Goal: Check status: Check status

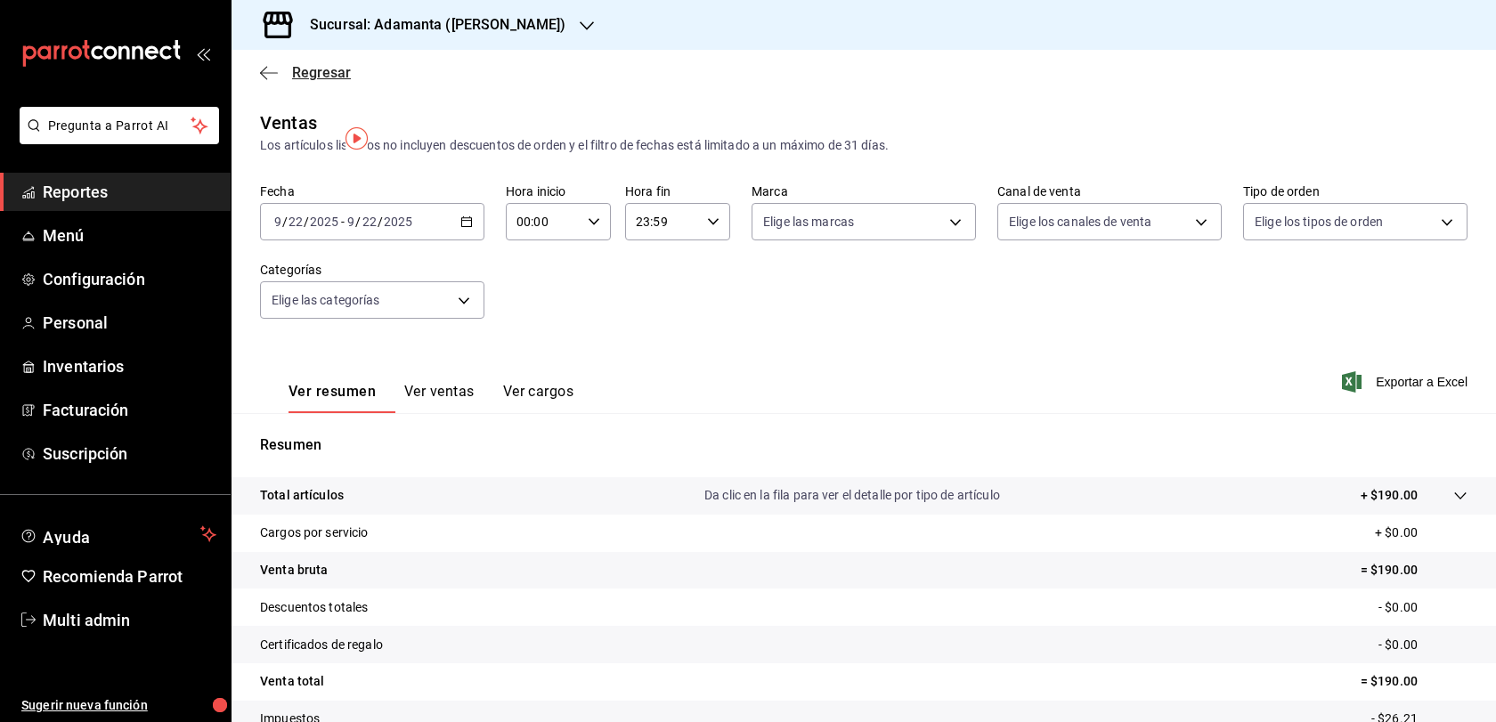
click at [300, 78] on span "Regresar" at bounding box center [321, 72] width 59 height 17
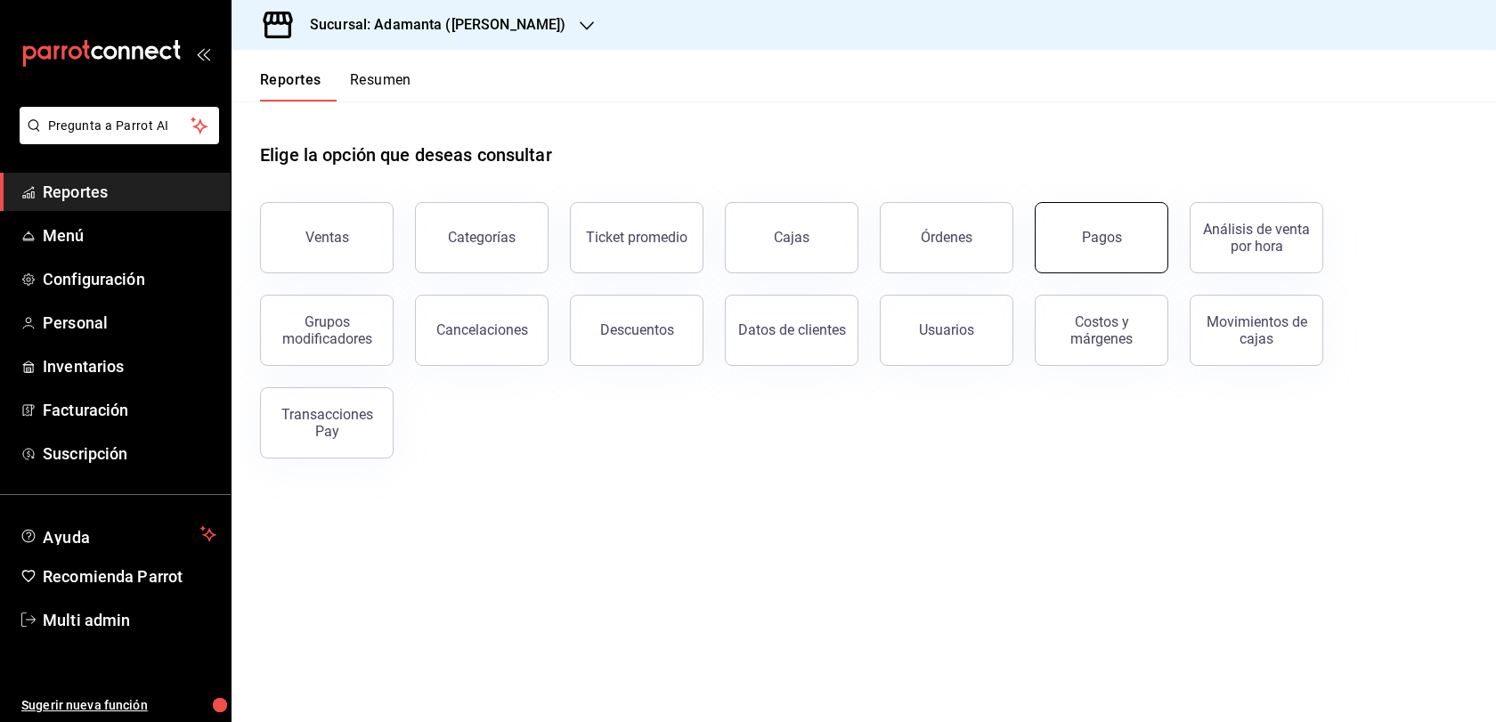
click at [1106, 246] on div "Pagos" at bounding box center [1102, 237] width 40 height 17
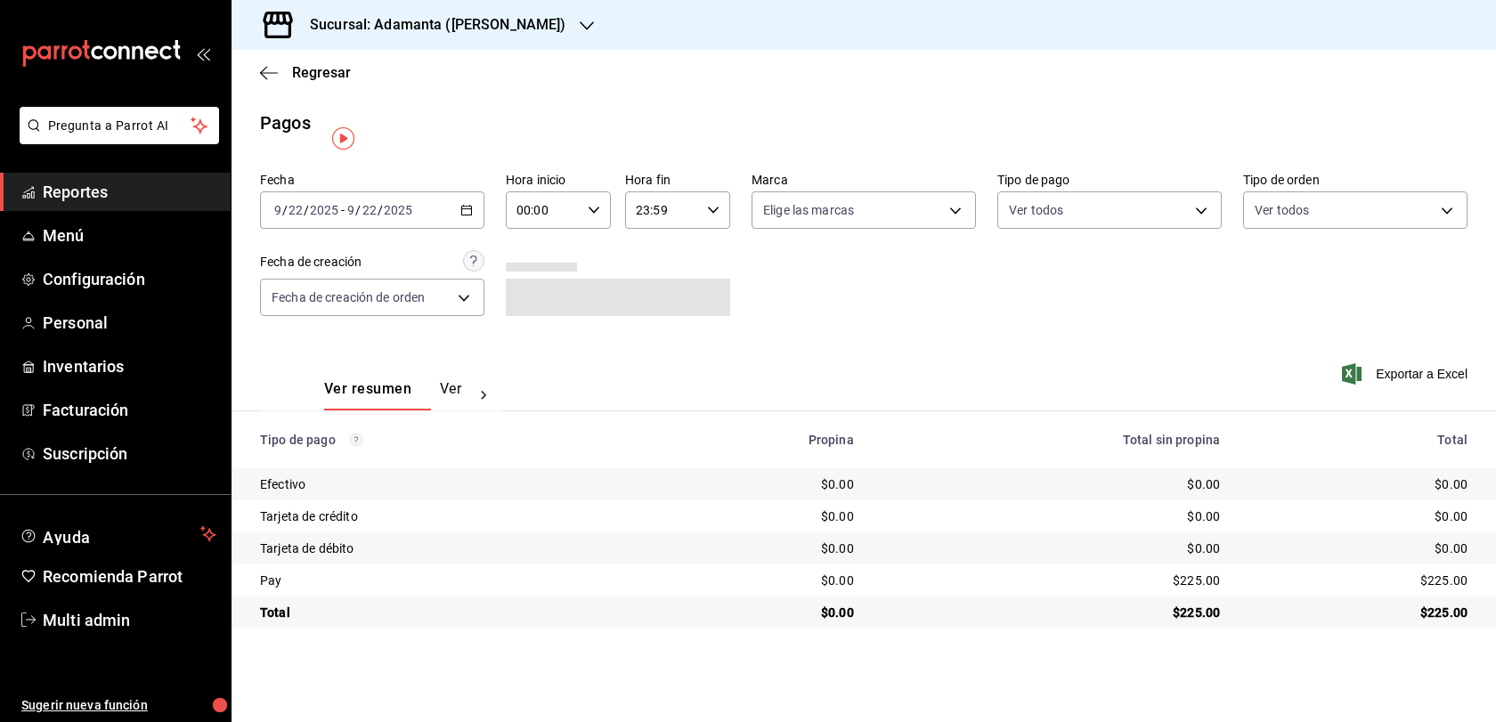
click at [485, 215] on div "[DATE] [DATE] - [DATE] [DATE]" at bounding box center [372, 209] width 224 height 37
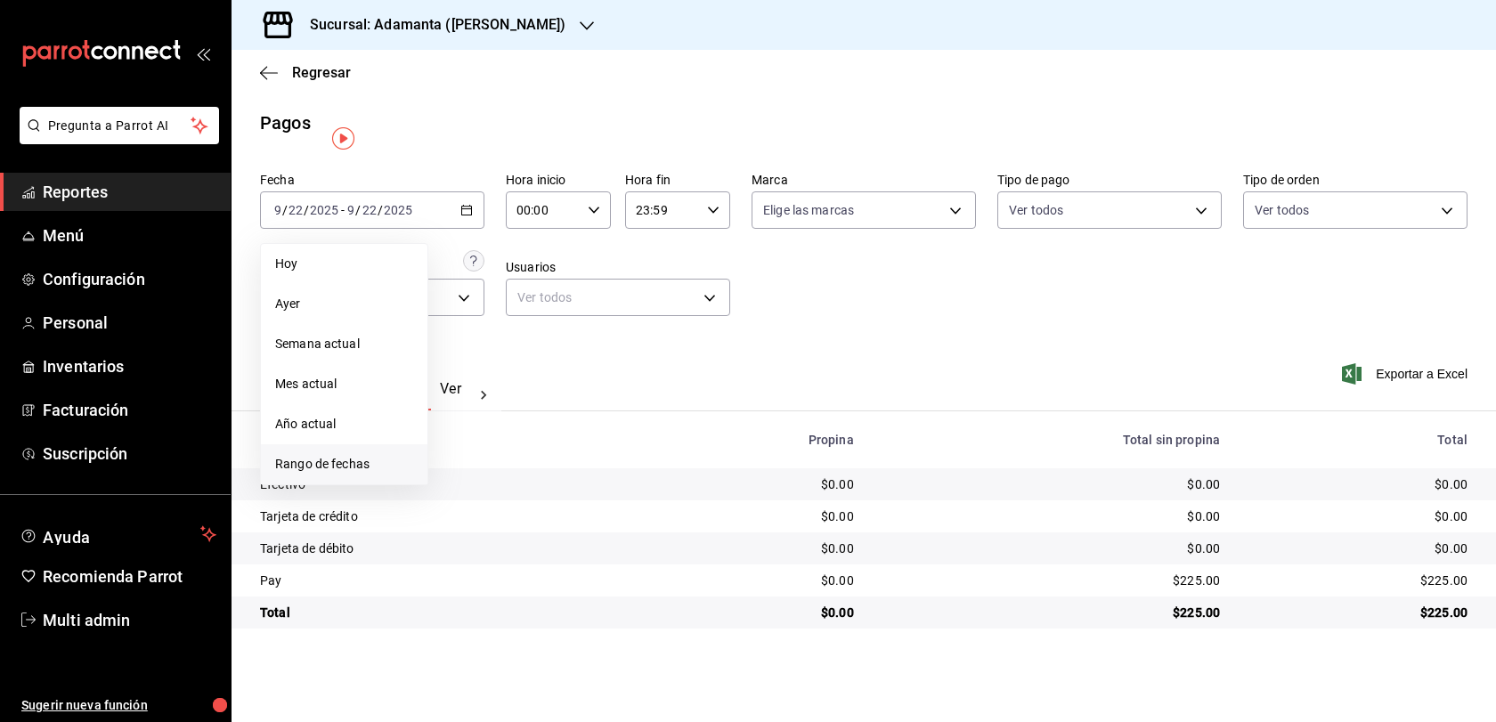
click at [333, 474] on span "Rango de fechas" at bounding box center [344, 464] width 138 height 19
click at [468, 335] on abbr "1" at bounding box center [465, 328] width 6 height 12
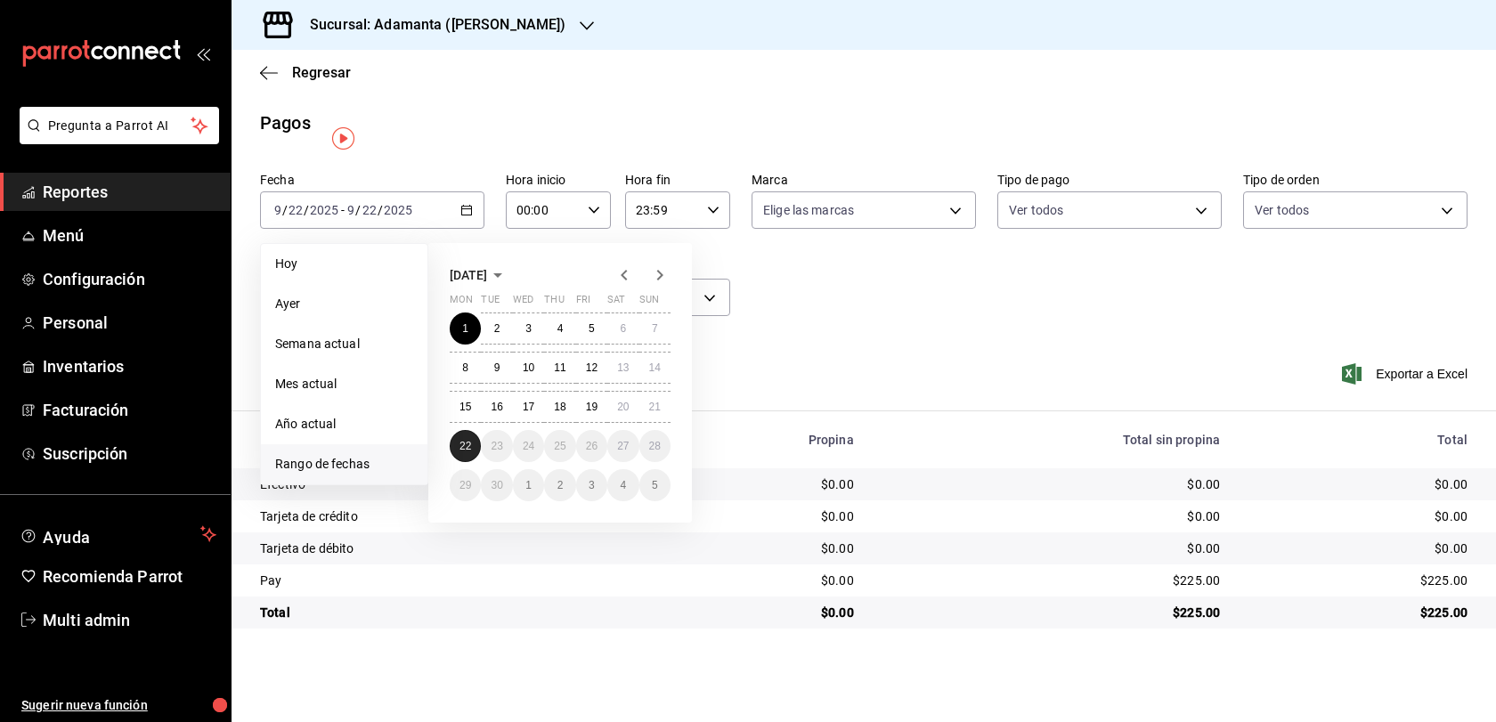
click at [474, 456] on button "22" at bounding box center [465, 446] width 31 height 32
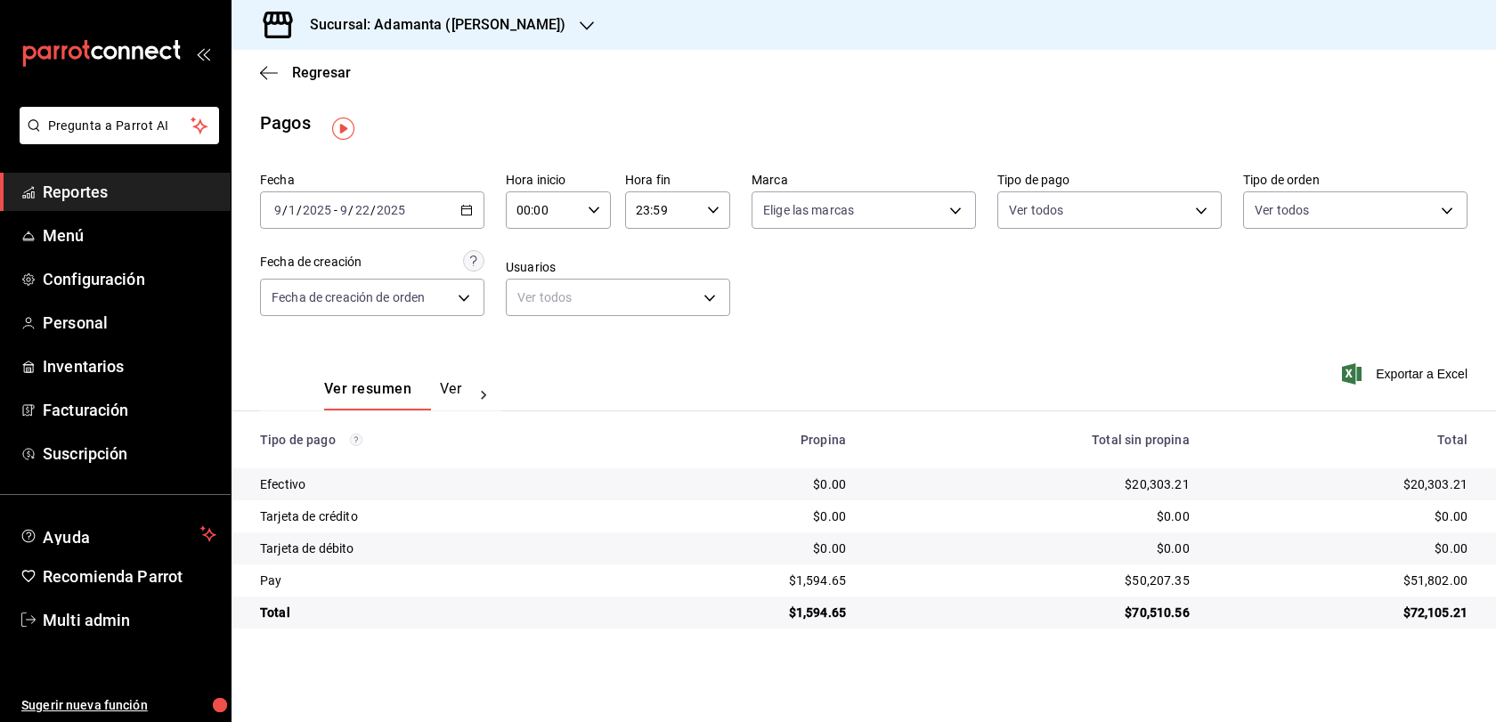
scroll to position [12, 0]
drag, startPoint x: 478, startPoint y: 405, endPoint x: 493, endPoint y: 405, distance: 15.1
click at [478, 405] on button "Ver pagos" at bounding box center [473, 395] width 67 height 30
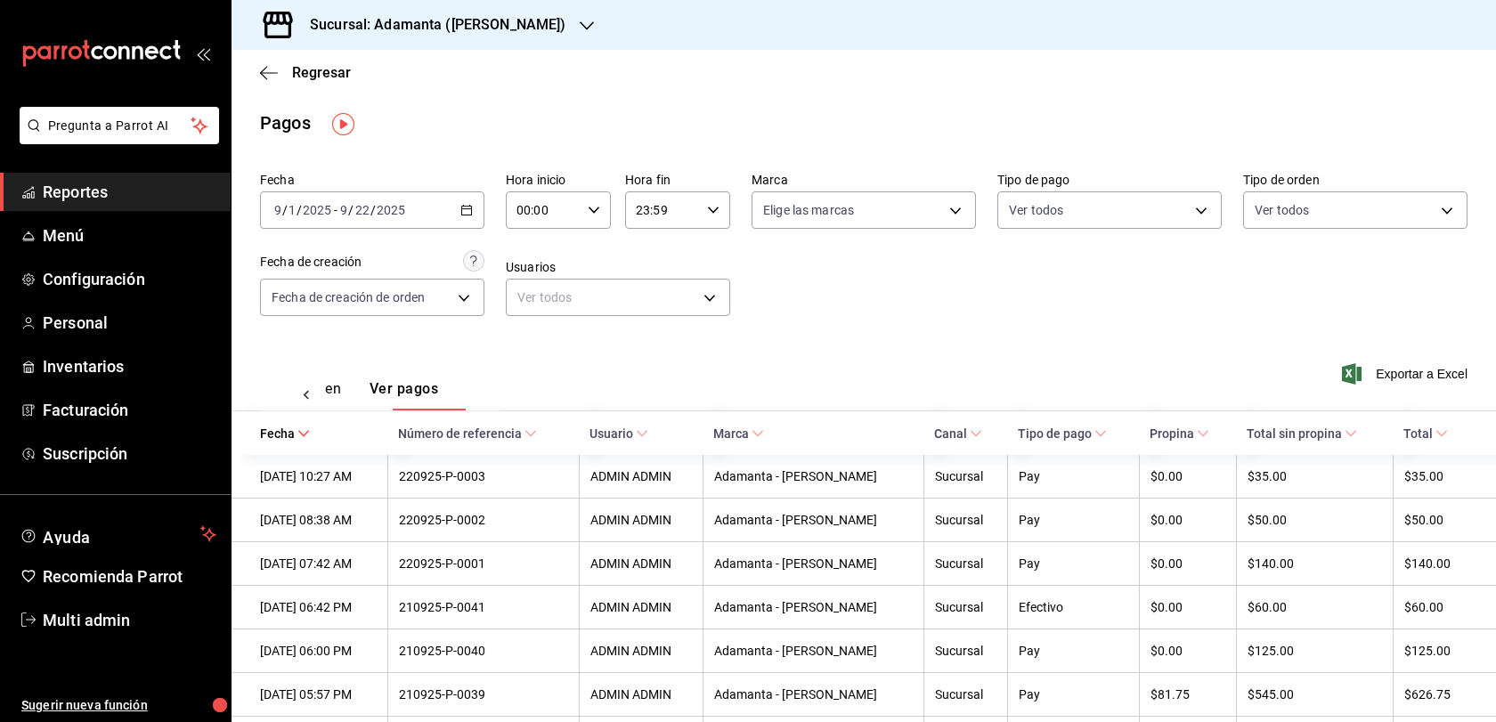
scroll to position [113, 0]
